Goal: Information Seeking & Learning: Learn about a topic

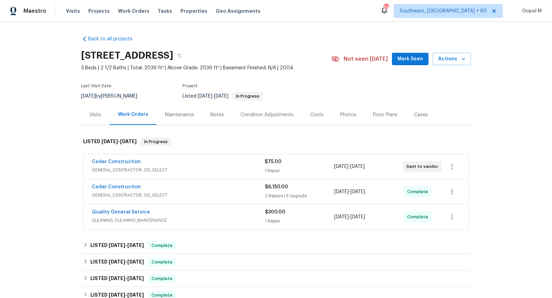
click at [238, 163] on div "Cedar Construction" at bounding box center [178, 162] width 173 height 8
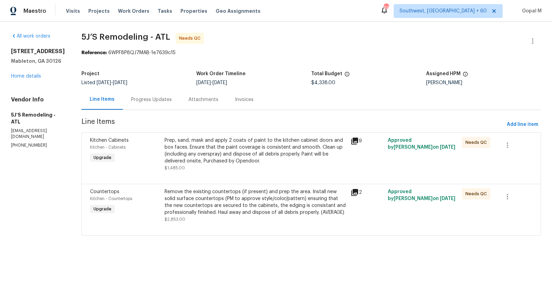
click at [283, 146] on div "Prep, sand, mask and apply 2 coats of paint to the kitchen cabinet doors and bo…" at bounding box center [256, 151] width 182 height 28
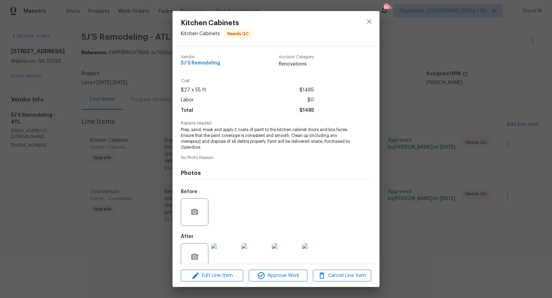
scroll to position [14, 0]
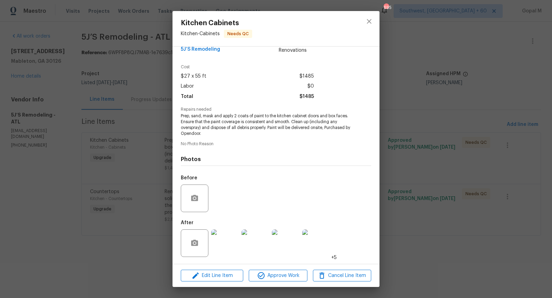
click at [221, 244] on img at bounding box center [225, 243] width 28 height 28
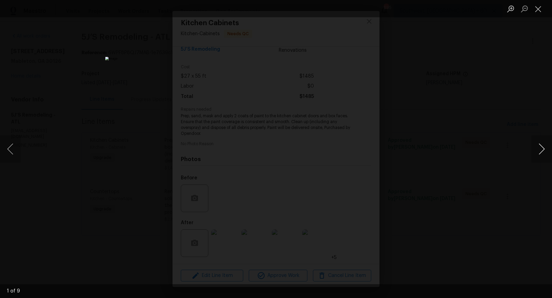
click at [543, 146] on button "Next image" at bounding box center [541, 149] width 21 height 28
click at [9, 153] on button "Previous image" at bounding box center [10, 149] width 21 height 28
click at [541, 148] on button "Next image" at bounding box center [541, 149] width 21 height 28
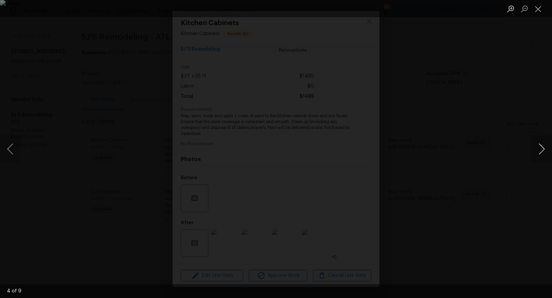
click at [541, 148] on button "Next image" at bounding box center [541, 149] width 21 height 28
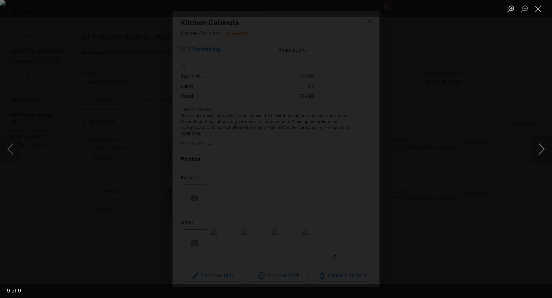
click at [541, 148] on button "Next image" at bounding box center [541, 149] width 21 height 28
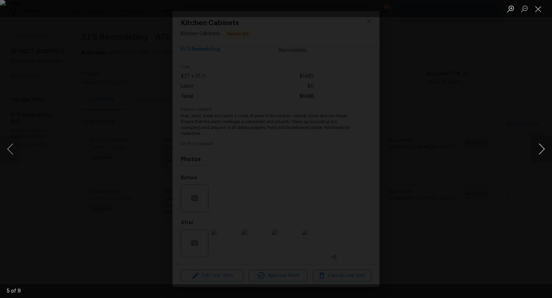
click at [541, 148] on button "Next image" at bounding box center [541, 149] width 21 height 28
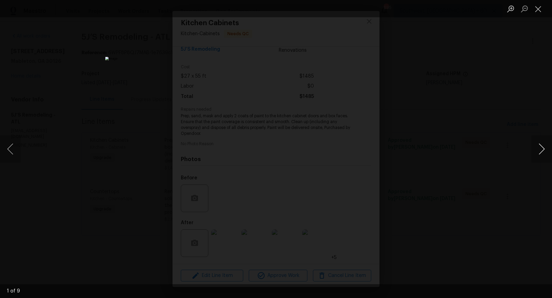
click at [541, 148] on button "Next image" at bounding box center [541, 149] width 21 height 28
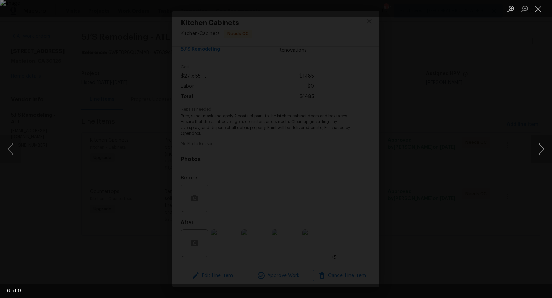
click at [541, 148] on button "Next image" at bounding box center [541, 149] width 21 height 28
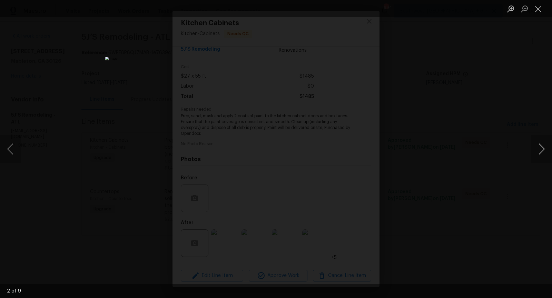
click at [541, 148] on button "Next image" at bounding box center [541, 149] width 21 height 28
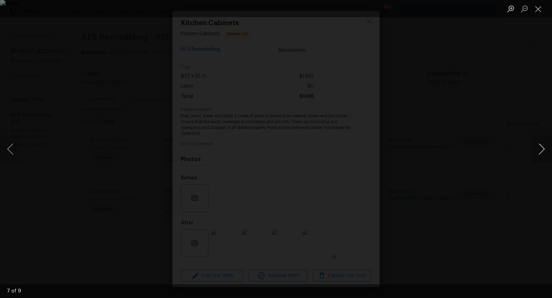
click at [541, 148] on button "Next image" at bounding box center [541, 149] width 21 height 28
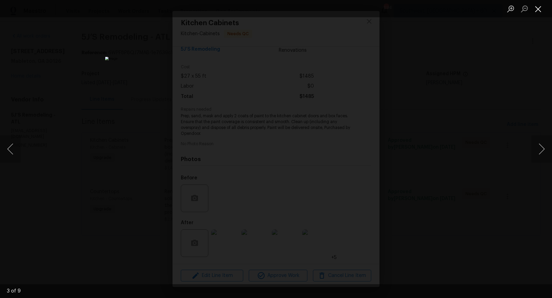
click at [538, 9] on button "Close lightbox" at bounding box center [538, 9] width 14 height 12
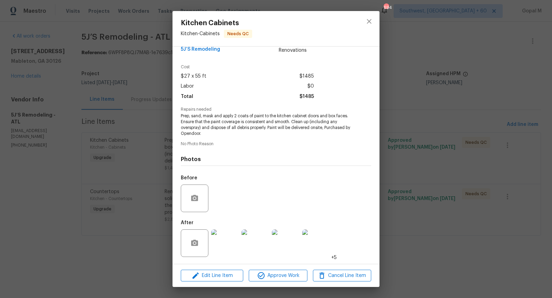
click at [398, 147] on div "Kitchen Cabinets Kitchen - Cabinets Needs QC Vendor 5J’S Remodeling Account Cat…" at bounding box center [276, 149] width 552 height 298
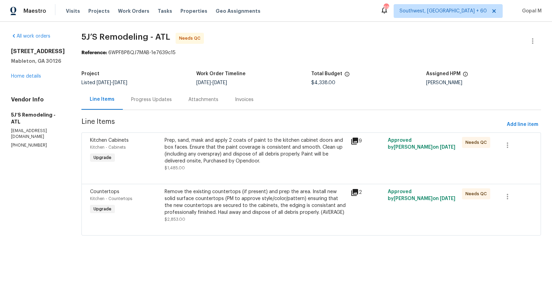
click at [253, 196] on div "Remove the existing countertops (if present) and prep the area. Install new sol…" at bounding box center [256, 202] width 182 height 28
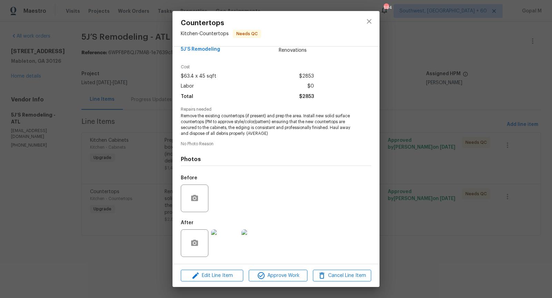
click at [223, 248] on img at bounding box center [225, 243] width 28 height 28
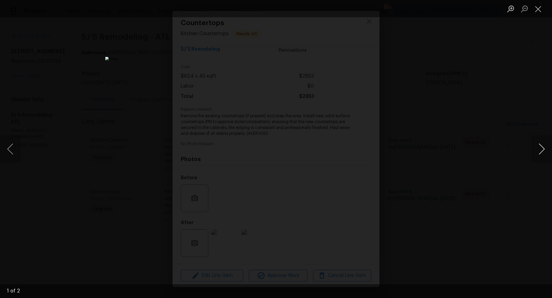
click at [534, 147] on button "Next image" at bounding box center [541, 149] width 21 height 28
click at [537, 6] on button "Close lightbox" at bounding box center [538, 9] width 14 height 12
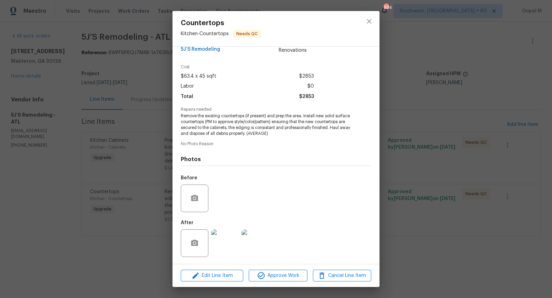
click at [435, 75] on div "Countertops Kitchen - Countertops Needs QC Vendor 5J’S Remodeling Account Categ…" at bounding box center [276, 149] width 552 height 298
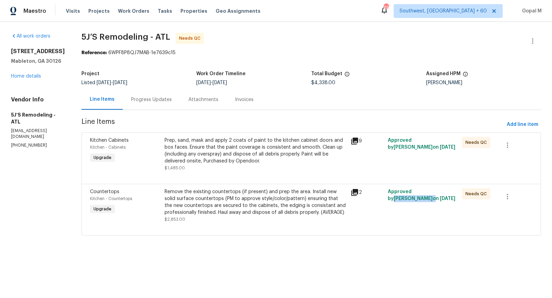
drag, startPoint x: 419, startPoint y: 192, endPoint x: 416, endPoint y: 200, distance: 9.0
click at [416, 200] on span "Approved by [PERSON_NAME] on [DATE]" at bounding box center [422, 195] width 68 height 12
click at [283, 141] on div "Prep, sand, mask and apply 2 coats of paint to the kitchen cabinet doors and bo…" at bounding box center [256, 151] width 182 height 28
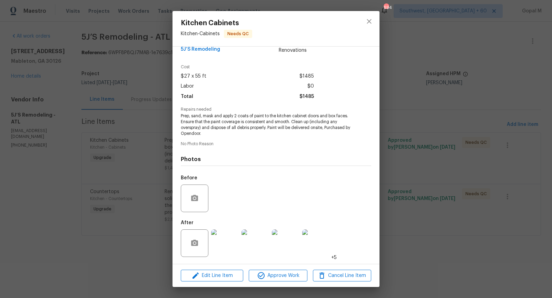
click at [223, 241] on img at bounding box center [225, 243] width 28 height 28
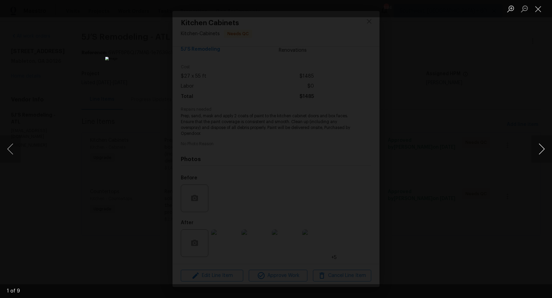
click at [545, 150] on button "Next image" at bounding box center [541, 149] width 21 height 28
click at [541, 8] on button "Close lightbox" at bounding box center [538, 9] width 14 height 12
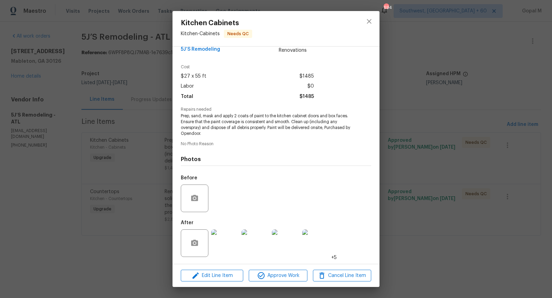
click at [229, 241] on img at bounding box center [225, 243] width 28 height 28
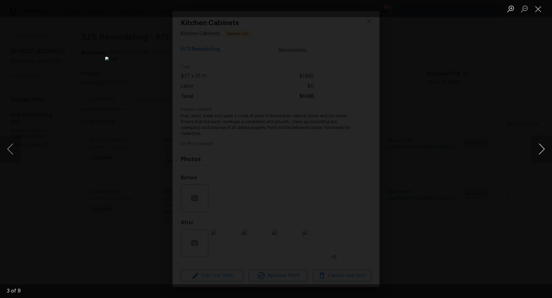
click at [537, 148] on button "Next image" at bounding box center [541, 149] width 21 height 28
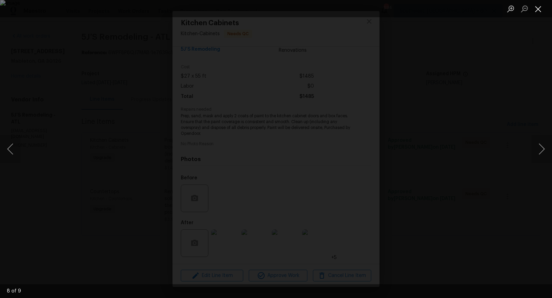
click at [539, 6] on button "Close lightbox" at bounding box center [538, 9] width 14 height 12
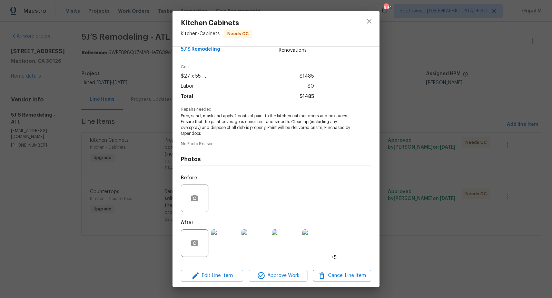
click at [387, 231] on div "Kitchen Cabinets Kitchen - Cabinets Needs QC Vendor 5J’S Remodeling Account Cat…" at bounding box center [276, 149] width 552 height 298
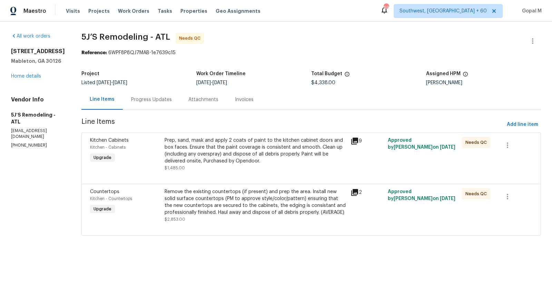
click at [235, 199] on div "Remove the existing countertops (if present) and prep the area. Install new sol…" at bounding box center [256, 202] width 182 height 28
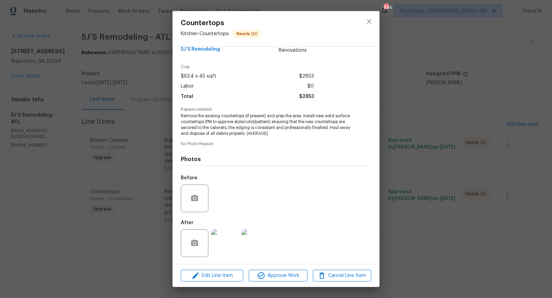
click at [225, 246] on img at bounding box center [225, 243] width 28 height 28
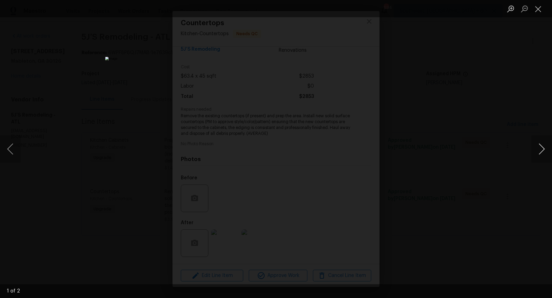
click at [536, 150] on button "Next image" at bounding box center [541, 149] width 21 height 28
click at [541, 10] on button "Close lightbox" at bounding box center [538, 9] width 14 height 12
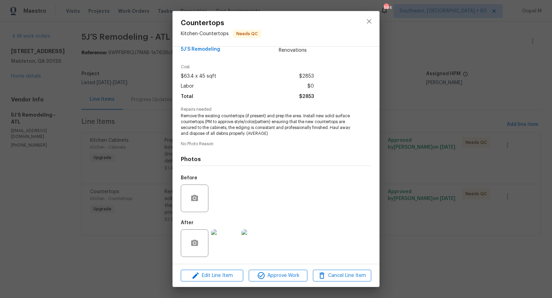
click at [395, 144] on div "Countertops Kitchen - Countertops Needs QC Vendor 5J’S Remodeling Account Categ…" at bounding box center [276, 149] width 552 height 298
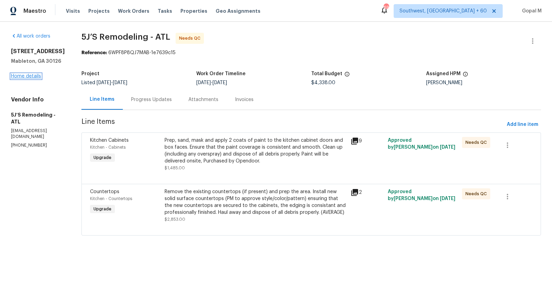
click at [36, 79] on link "Home details" at bounding box center [26, 76] width 30 height 5
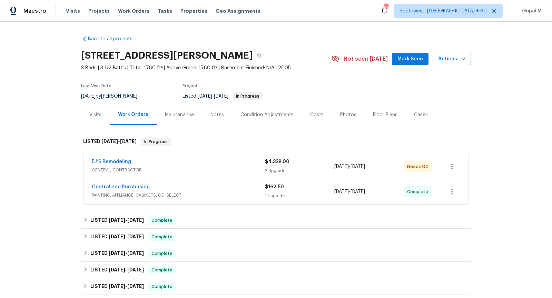
click at [209, 190] on div "Centralized Purchasing" at bounding box center [178, 187] width 173 height 8
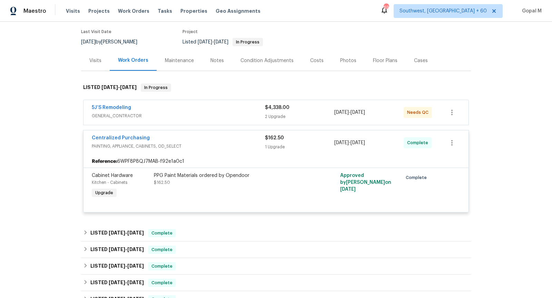
scroll to position [54, 0]
click at [210, 178] on div "PPG Paint Materials ordered by Opendoor $162.50" at bounding box center [229, 179] width 151 height 14
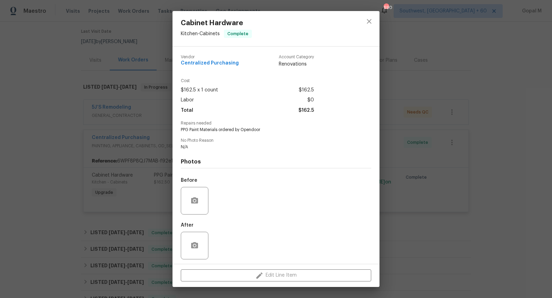
click at [100, 177] on div "Cabinet Hardware Kitchen - Cabinets Complete Vendor Centralized Purchasing Acco…" at bounding box center [276, 149] width 552 height 298
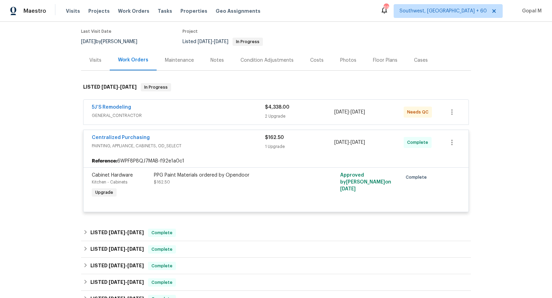
click at [214, 106] on div "5J’S Remodeling" at bounding box center [178, 108] width 173 height 8
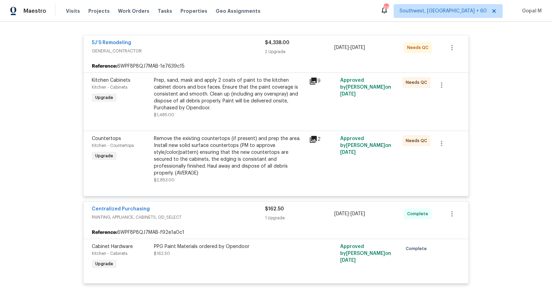
scroll to position [113, 0]
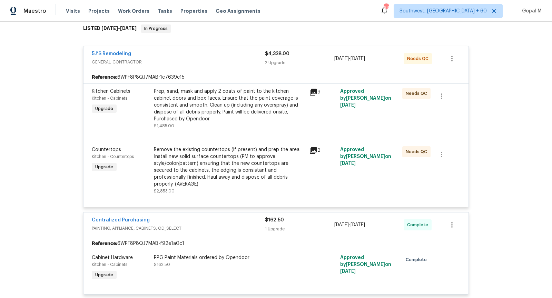
click at [217, 95] on div "Prep, sand, mask and apply 2 coats of paint to the kitchen cabinet doors and bo…" at bounding box center [229, 105] width 151 height 34
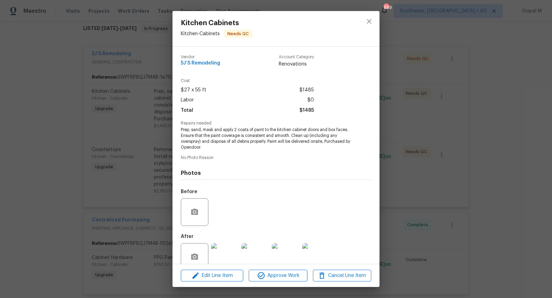
scroll to position [14, 0]
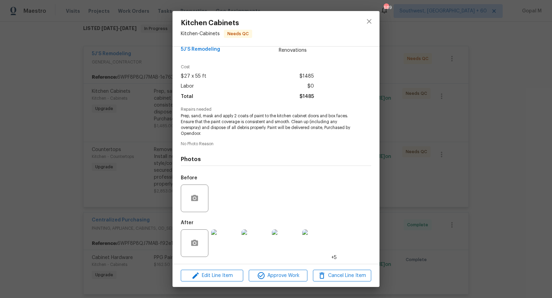
click at [223, 246] on img at bounding box center [225, 243] width 28 height 28
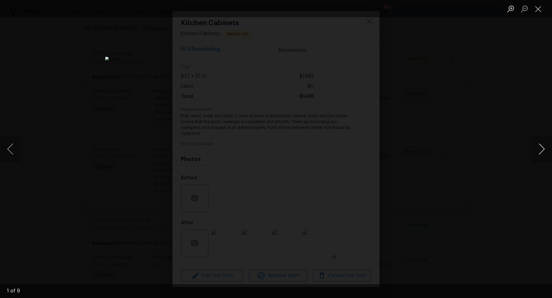
click at [537, 147] on button "Next image" at bounding box center [541, 149] width 21 height 28
click at [539, 149] on button "Next image" at bounding box center [541, 149] width 21 height 28
click at [538, 7] on button "Close lightbox" at bounding box center [538, 9] width 14 height 12
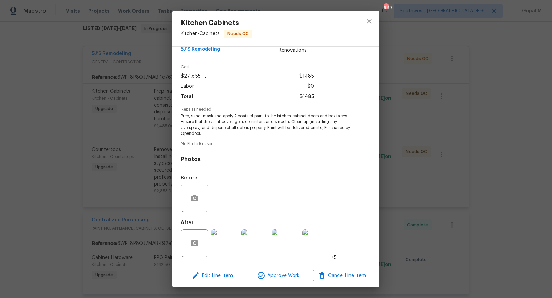
click at [391, 173] on div "Kitchen Cabinets Kitchen - Cabinets Needs QC Vendor 5J’S Remodeling Account Cat…" at bounding box center [276, 149] width 552 height 298
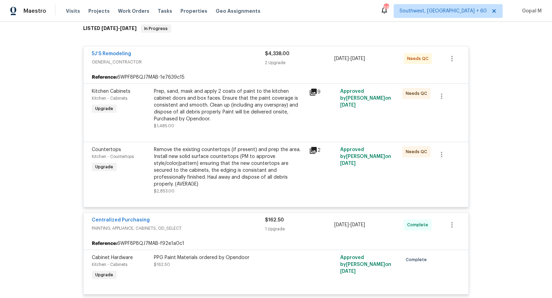
click at [252, 163] on div "Remove the existing countertops (if present) and prep the area. Install new sol…" at bounding box center [229, 166] width 151 height 41
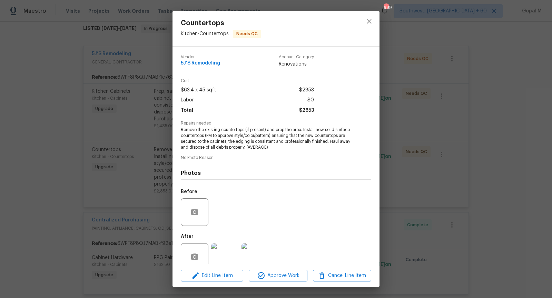
click at [139, 156] on div "Countertops Kitchen - Countertops Needs QC Vendor 5J’S Remodeling Account Categ…" at bounding box center [276, 149] width 552 height 298
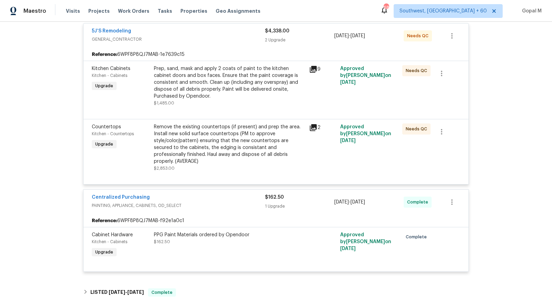
scroll to position [94, 0]
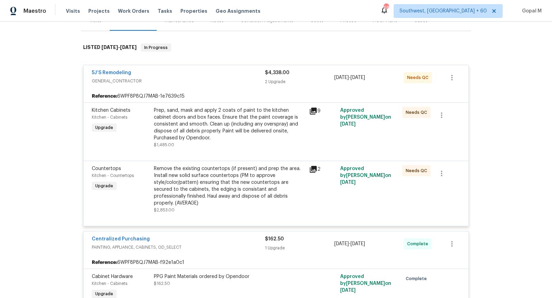
click at [240, 135] on div "Prep, sand, mask and apply 2 coats of paint to the kitchen cabinet doors and bo…" at bounding box center [229, 124] width 151 height 34
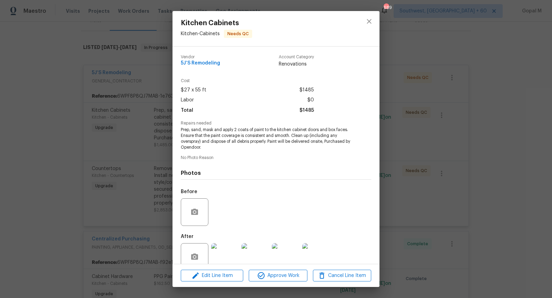
click at [220, 246] on img at bounding box center [225, 257] width 28 height 28
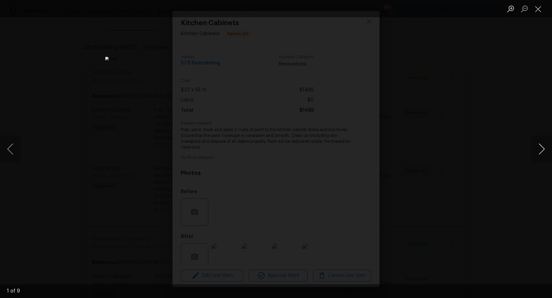
click at [542, 149] on button "Next image" at bounding box center [541, 149] width 21 height 28
click at [539, 8] on button "Close lightbox" at bounding box center [538, 9] width 14 height 12
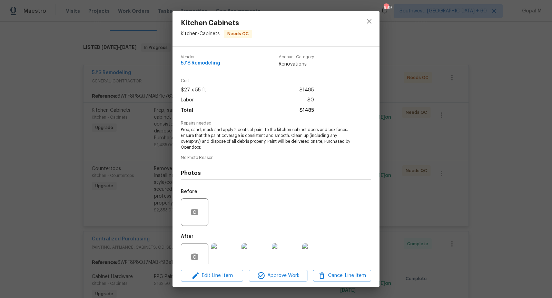
click at [407, 168] on div "Kitchen Cabinets Kitchen - Cabinets Needs QC Vendor 5J’S Remodeling Account Cat…" at bounding box center [276, 149] width 552 height 298
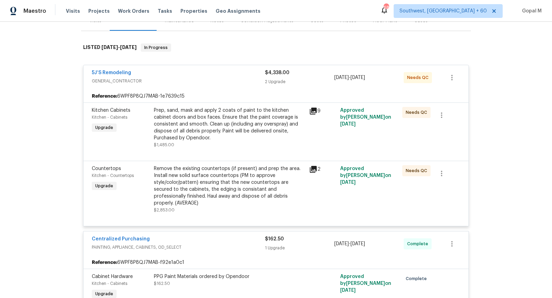
click at [219, 180] on div "Remove the existing countertops (if present) and prep the area. Install new sol…" at bounding box center [229, 185] width 151 height 41
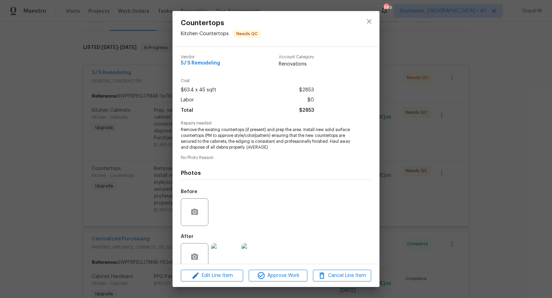
scroll to position [14, 0]
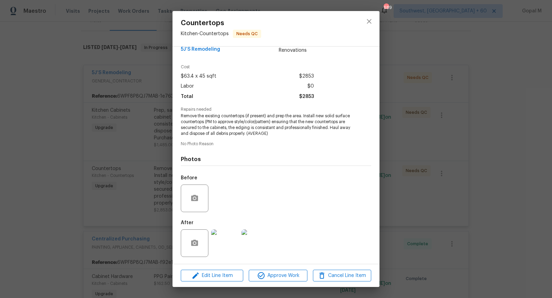
click at [230, 243] on img at bounding box center [225, 243] width 28 height 28
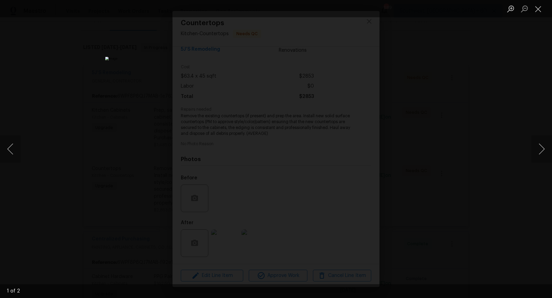
click at [263, 99] on img "Lightbox" at bounding box center [275, 149] width 341 height 185
click at [10, 150] on button "Previous image" at bounding box center [10, 149] width 21 height 28
click at [540, 10] on button "Close lightbox" at bounding box center [538, 9] width 14 height 12
click at [538, 9] on button "Close lightbox" at bounding box center [538, 9] width 14 height 12
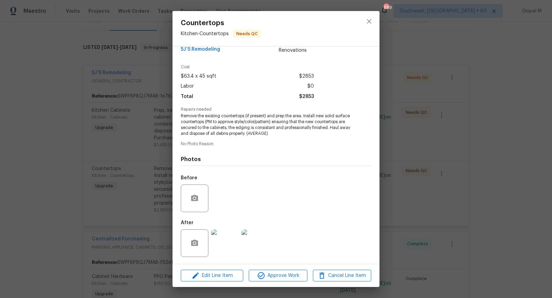
click at [391, 135] on div "Countertops Kitchen - Countertops Needs QC Vendor 5J’S Remodeling Account Categ…" at bounding box center [276, 149] width 552 height 298
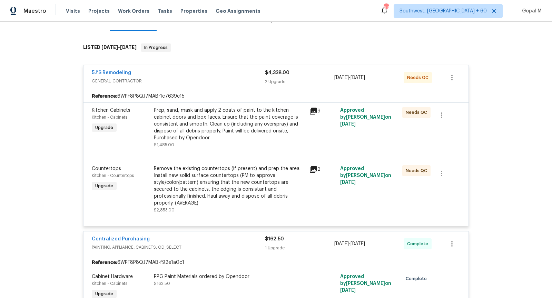
click at [240, 137] on div "Prep, sand, mask and apply 2 coats of paint to the kitchen cabinet doors and bo…" at bounding box center [229, 124] width 151 height 34
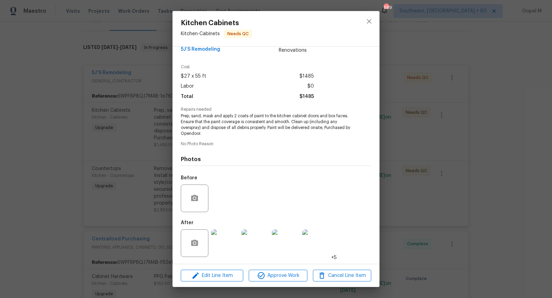
click at [216, 248] on img at bounding box center [225, 243] width 28 height 28
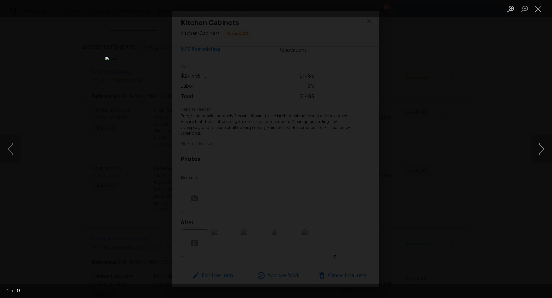
click at [540, 145] on button "Next image" at bounding box center [541, 149] width 21 height 28
click at [13, 151] on button "Previous image" at bounding box center [10, 149] width 21 height 28
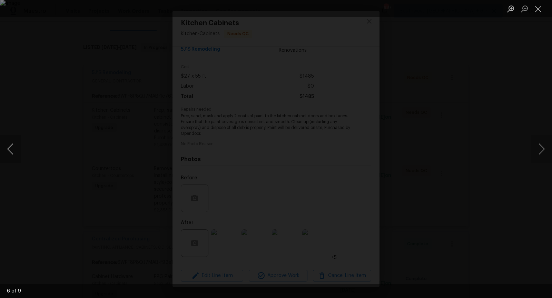
click at [13, 151] on button "Previous image" at bounding box center [10, 149] width 21 height 28
click at [540, 8] on button "Close lightbox" at bounding box center [538, 9] width 14 height 12
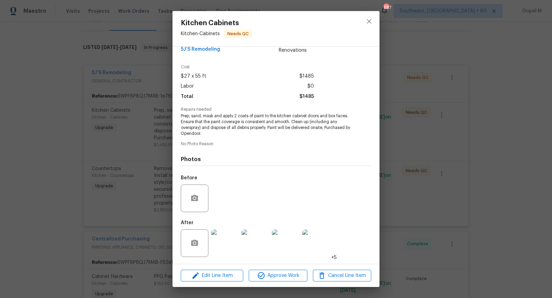
click at [122, 190] on div "Kitchen Cabinets Kitchen - Cabinets Needs QC Vendor 5J’S Remodeling Account Cat…" at bounding box center [276, 149] width 552 height 298
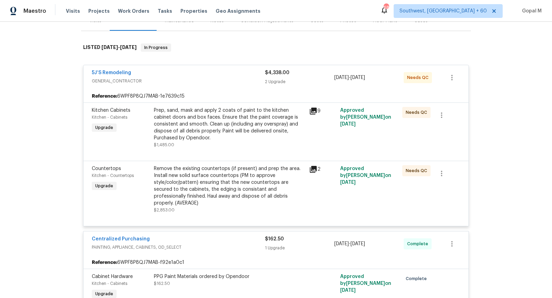
scroll to position [170, 0]
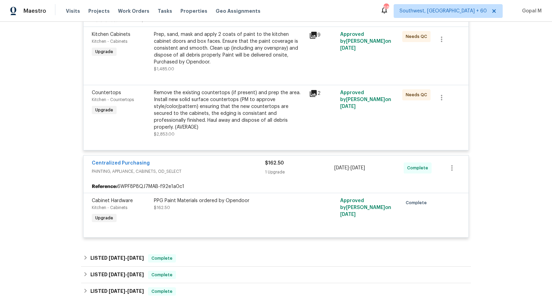
click at [231, 113] on div "Remove the existing countertops (if present) and prep the area. Install new sol…" at bounding box center [229, 109] width 151 height 41
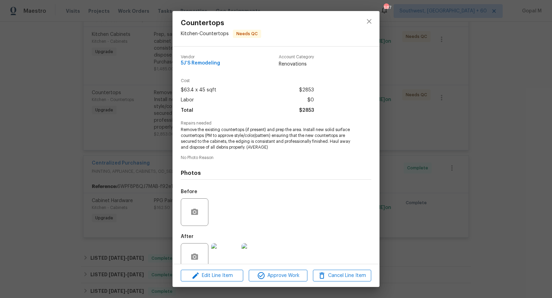
scroll to position [14, 0]
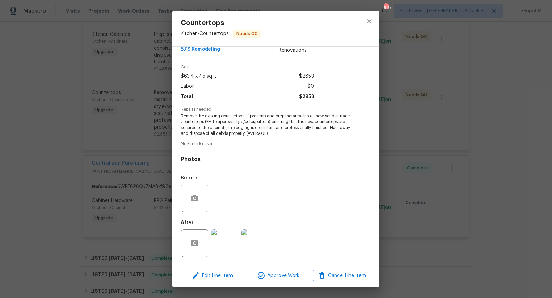
click at [98, 167] on div "Countertops Kitchen - Countertops Needs QC Vendor 5J’S Remodeling Account Categ…" at bounding box center [276, 149] width 552 height 298
